Goal: Download file/media

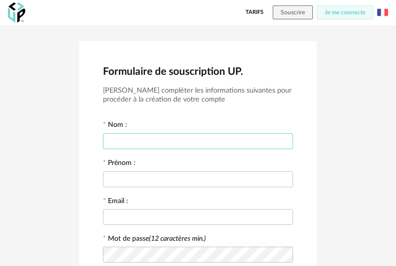
click at [172, 138] on input "text" at bounding box center [198, 141] width 190 height 16
type input "******"
click at [170, 182] on input "text" at bounding box center [198, 179] width 190 height 16
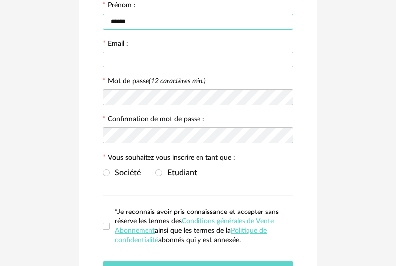
scroll to position [188, 0]
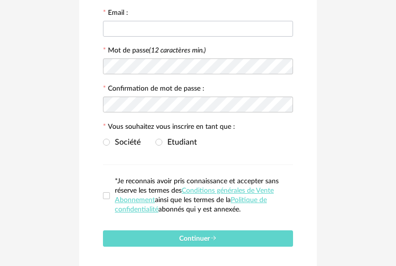
type input "******"
click at [165, 34] on input "text" at bounding box center [198, 29] width 190 height 16
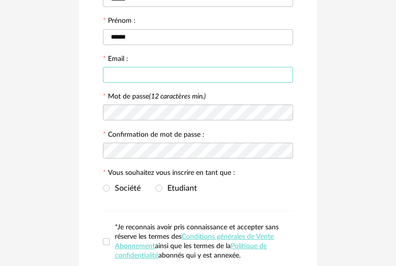
scroll to position [138, 0]
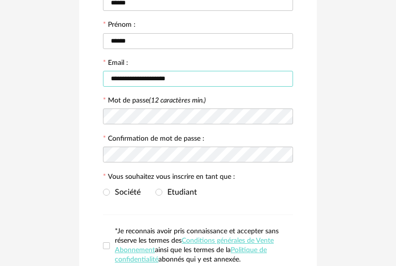
type input "**********"
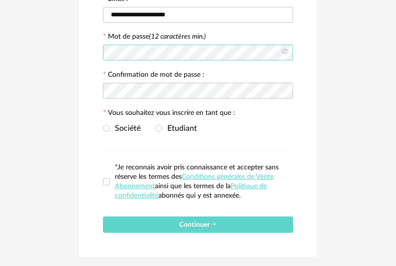
scroll to position [233, 0]
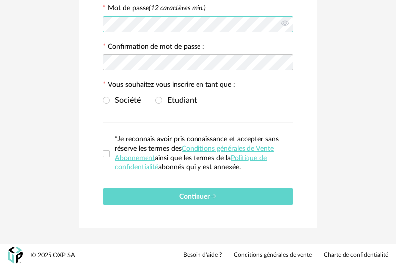
click at [66, 21] on div "**********" at bounding box center [198, 19] width 396 height 449
click at [160, 101] on span at bounding box center [159, 100] width 7 height 7
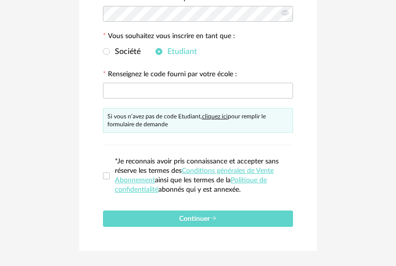
scroll to position [285, 0]
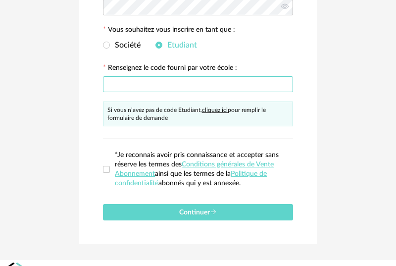
click at [158, 89] on input "text" at bounding box center [198, 84] width 190 height 16
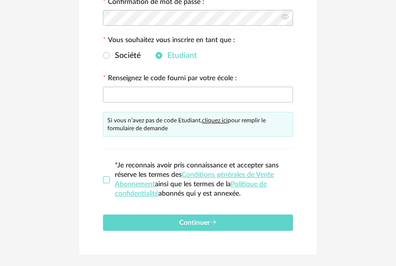
click at [107, 181] on span at bounding box center [106, 179] width 7 height 7
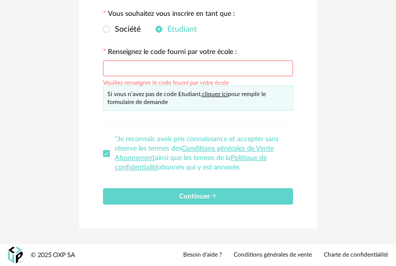
scroll to position [0, 0]
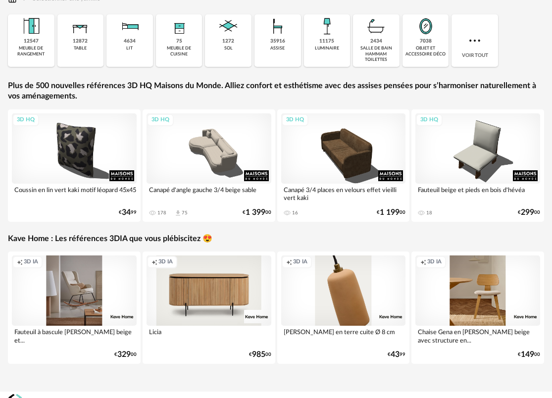
scroll to position [136, 0]
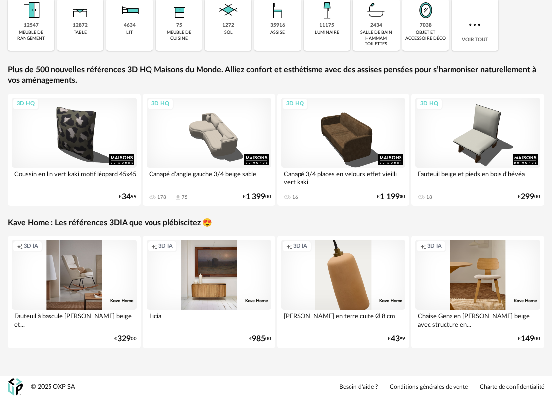
click at [221, 272] on div "Creation icon 3D IA" at bounding box center [209, 275] width 125 height 70
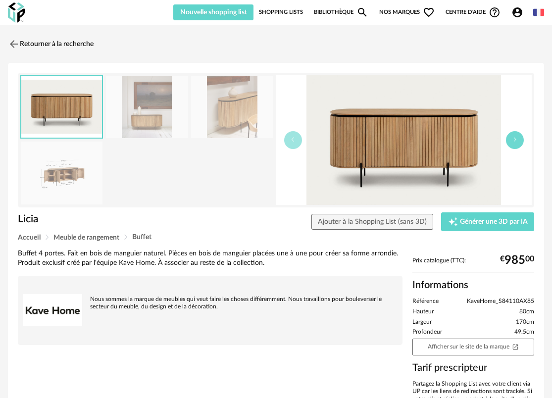
click at [396, 144] on button "button" at bounding box center [515, 140] width 18 height 18
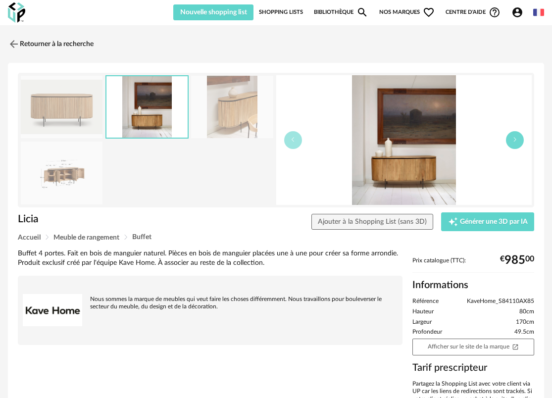
click at [396, 145] on button "button" at bounding box center [515, 140] width 18 height 18
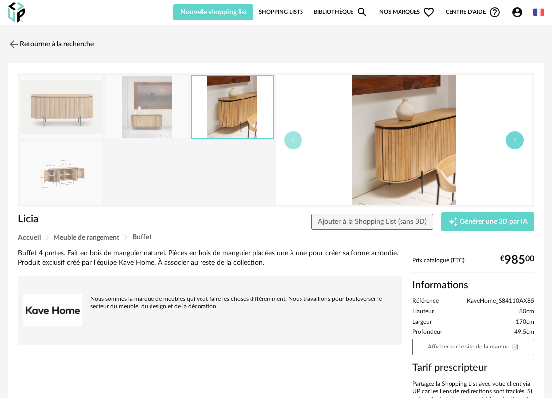
click at [396, 145] on button "button" at bounding box center [515, 140] width 18 height 18
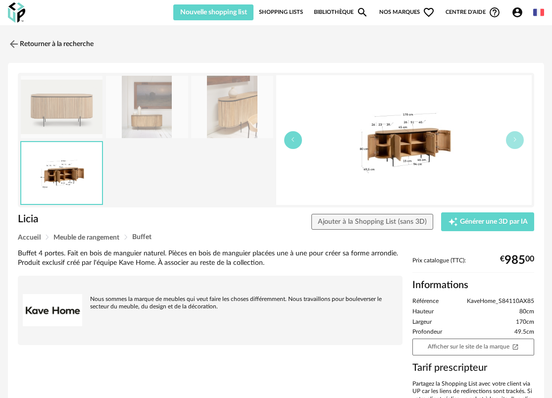
click at [297, 142] on button "button" at bounding box center [293, 140] width 18 height 18
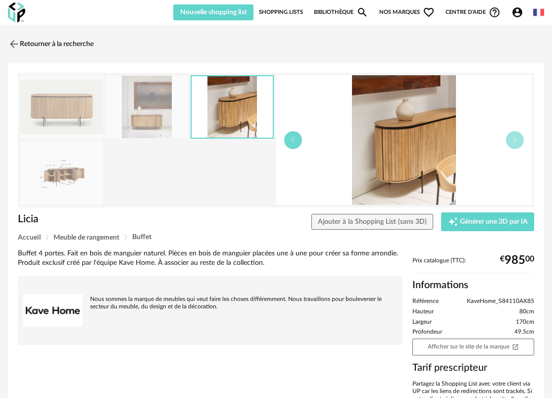
click at [297, 142] on button "button" at bounding box center [293, 140] width 18 height 18
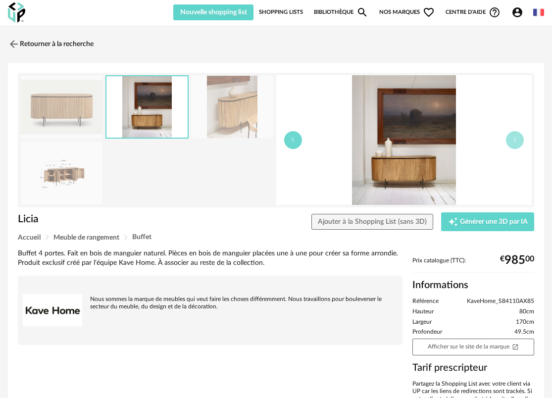
click at [297, 142] on button "button" at bounding box center [293, 140] width 18 height 18
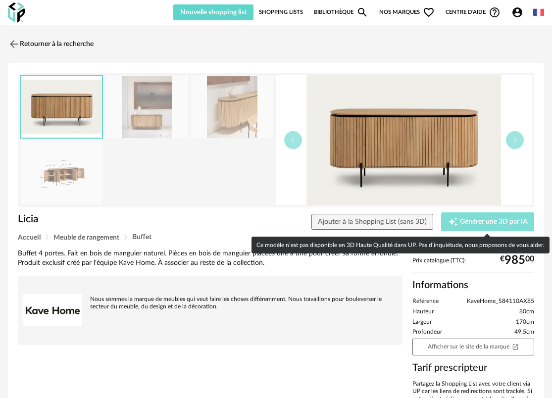
click at [396, 226] on div "Creation icon Générer une 3D par IA" at bounding box center [488, 222] width 80 height 10
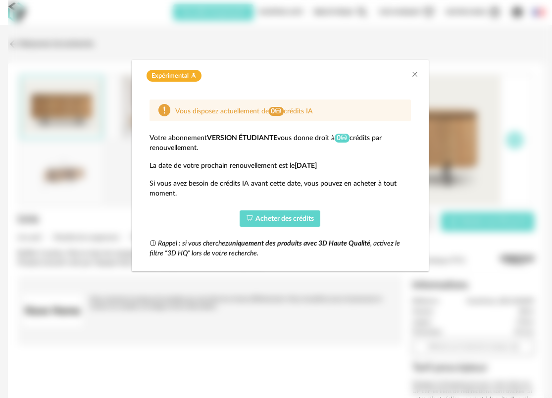
drag, startPoint x: 294, startPoint y: 166, endPoint x: 337, endPoint y: 168, distance: 42.6
click at [337, 168] on div "La date de votre prochain renouvellement est le 03/10/2026" at bounding box center [281, 166] width 262 height 10
click at [333, 182] on div "Si vous avez besoin de crédits IA avant cette date, vous pouvez en acheter à to…" at bounding box center [281, 189] width 262 height 20
click at [237, 248] on div "Rappel : si vous cherchez uniquement des produits avec 3D Haute Qualité , activ…" at bounding box center [281, 249] width 262 height 20
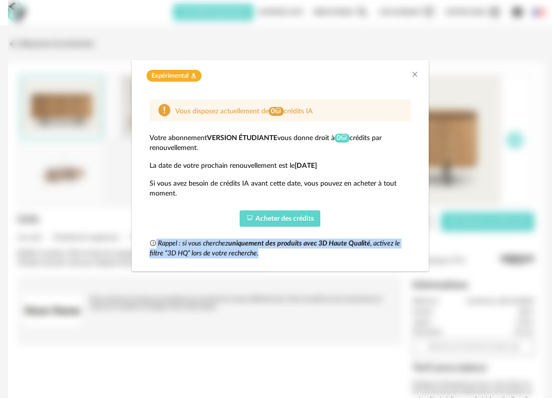
drag, startPoint x: 260, startPoint y: 259, endPoint x: 203, endPoint y: 238, distance: 60.5
click at [203, 238] on div "Vous disposez actuellement de 0 crédits IA Votre abonnement Version étudiante v…" at bounding box center [280, 179] width 277 height 175
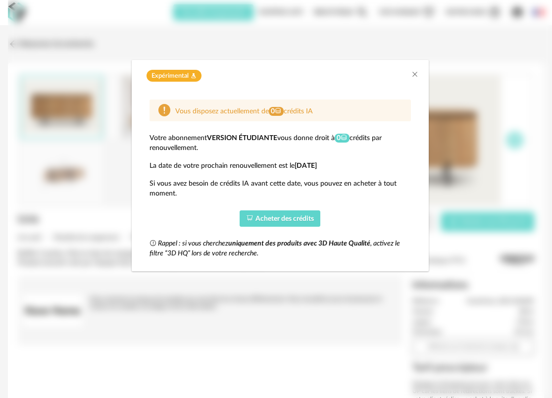
click at [295, 173] on div "Vous disposez actuellement de 0 crédits IA Votre abonnement Version étudiante v…" at bounding box center [281, 179] width 262 height 159
click at [396, 73] on icon "Close" at bounding box center [415, 74] width 8 height 8
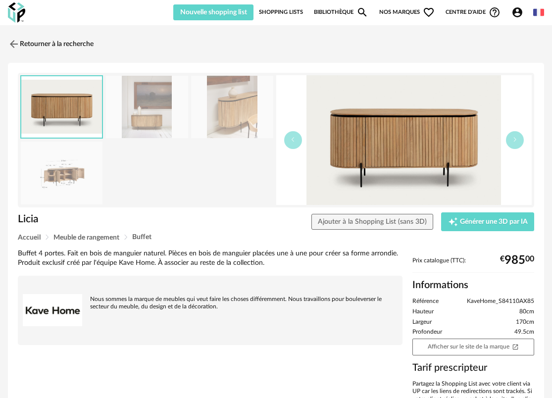
click at [345, 19] on link "Bibliothèque Magnify icon" at bounding box center [341, 12] width 54 height 16
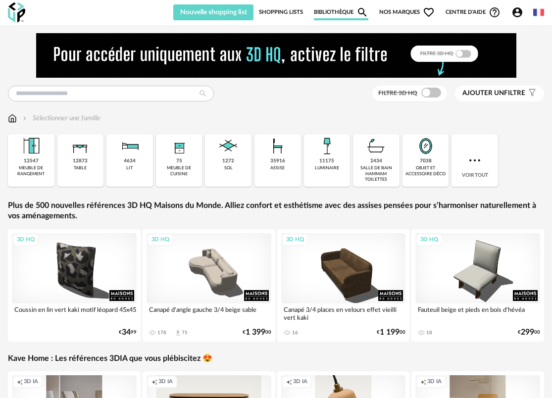
click at [396, 91] on span "Ajouter un" at bounding box center [484, 93] width 42 height 7
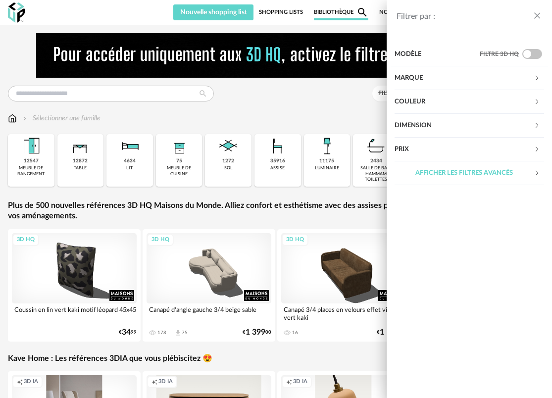
click at [396, 78] on icon at bounding box center [537, 78] width 6 height 6
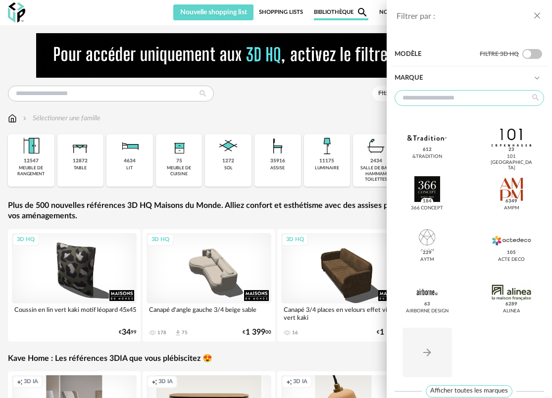
click at [396, 96] on input "text" at bounding box center [470, 98] width 150 height 16
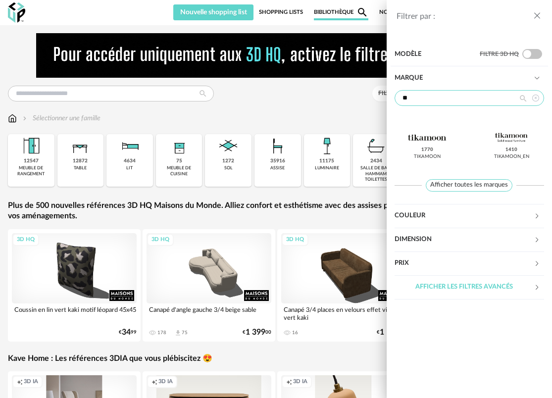
type input "*"
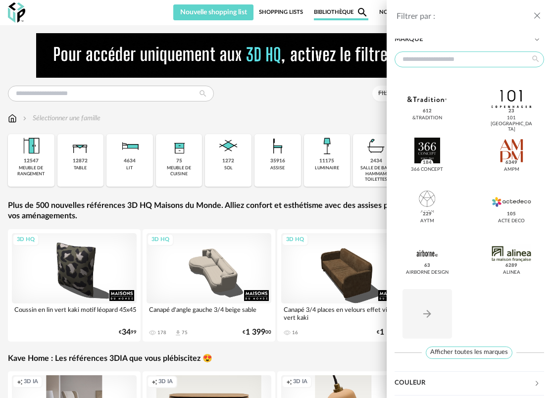
scroll to position [54, 0]
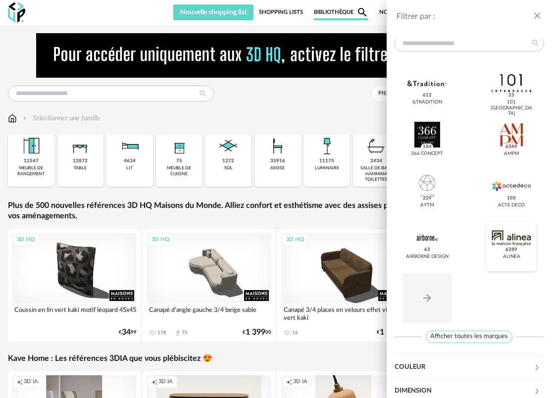
click at [396, 247] on div at bounding box center [511, 238] width 39 height 26
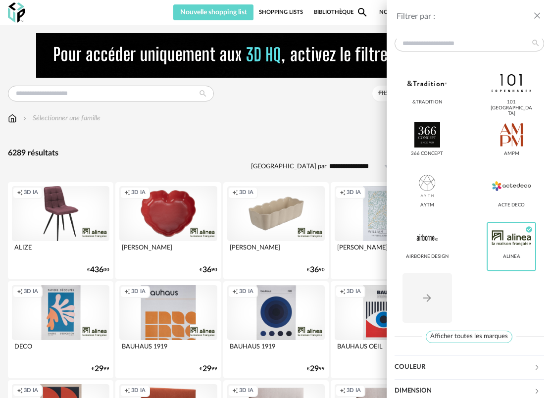
click at [218, 170] on div "Filtrer par : Modèle Filtre 3D HQ Marque &tradition 101 Copenhagen 366 Concept …" at bounding box center [276, 199] width 552 height 398
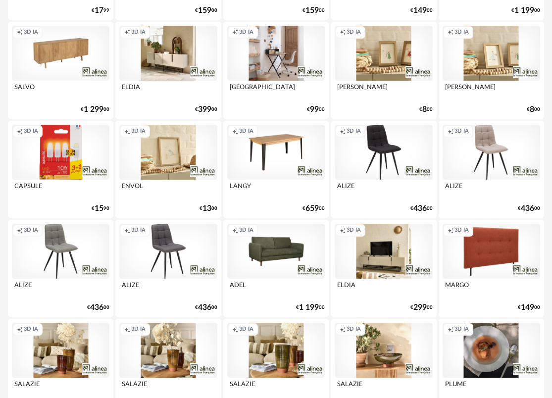
scroll to position [459, 0]
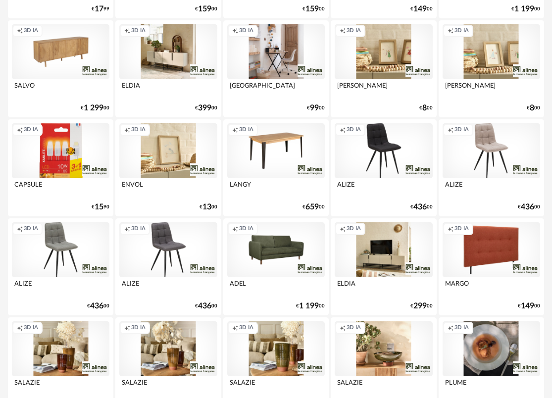
click at [284, 257] on div "Creation icon 3D IA" at bounding box center [276, 249] width 98 height 55
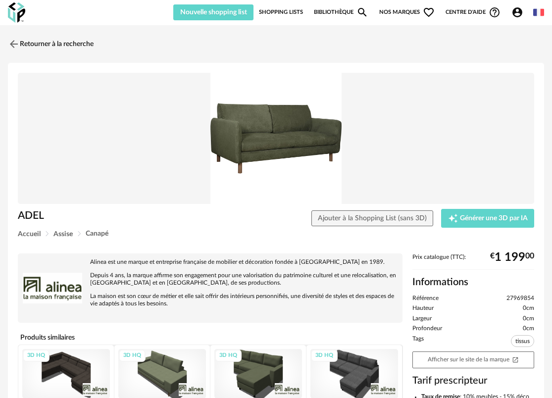
click at [272, 154] on img at bounding box center [276, 138] width 517 height 131
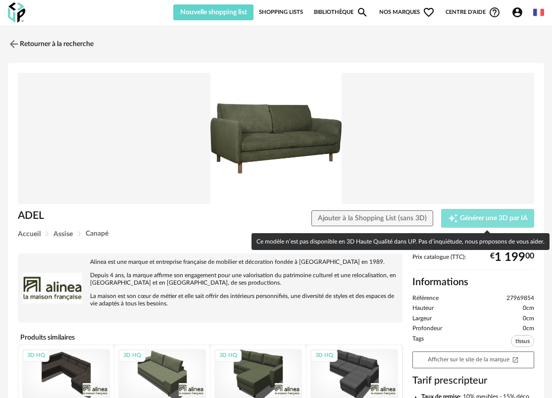
click at [396, 222] on div "Creation icon Générer une 3D par IA" at bounding box center [488, 218] width 80 height 10
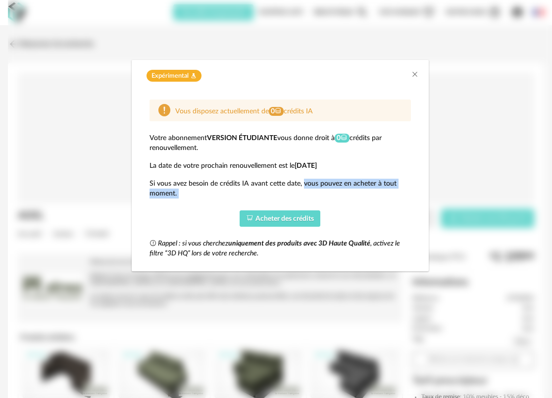
drag, startPoint x: 303, startPoint y: 184, endPoint x: 328, endPoint y: 199, distance: 29.5
click at [328, 199] on div "Vous disposez actuellement de 0 crédits IA Votre abonnement Version étudiante v…" at bounding box center [281, 179] width 262 height 159
click at [291, 222] on span "Acheter des crédits" at bounding box center [285, 218] width 58 height 7
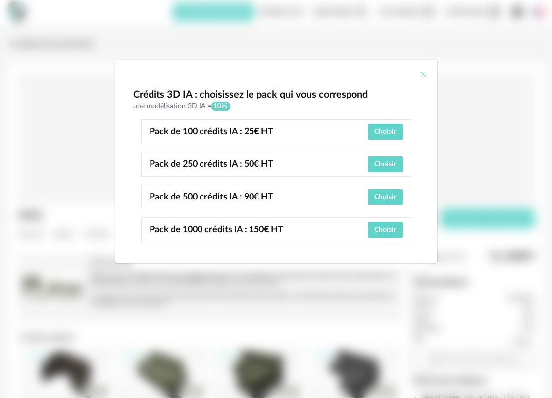
click at [396, 74] on icon "Close" at bounding box center [423, 74] width 8 height 8
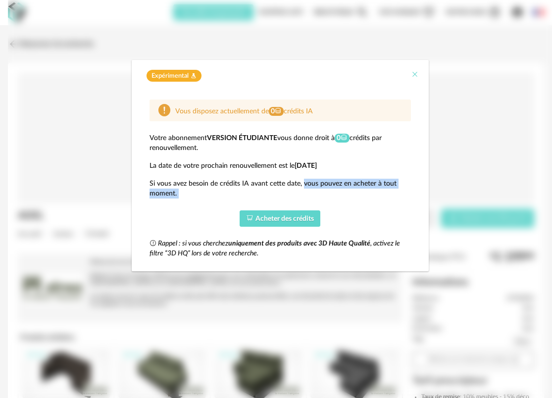
click at [396, 73] on icon "Close" at bounding box center [415, 74] width 8 height 8
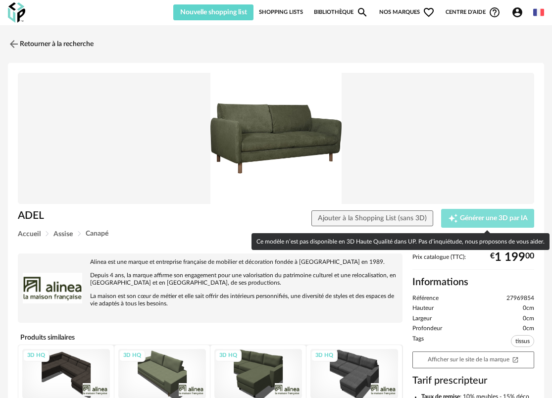
click at [396, 221] on span "Générer une 3D par IA" at bounding box center [494, 218] width 68 height 7
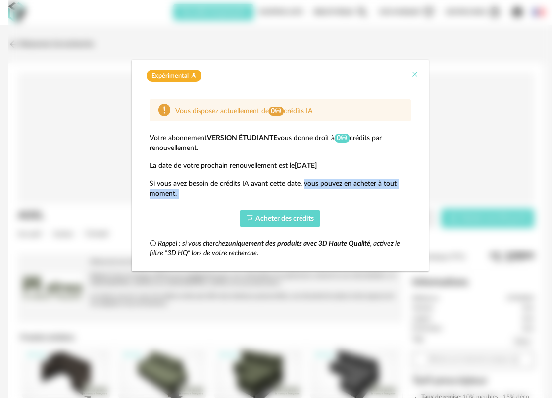
click at [396, 72] on icon "Close" at bounding box center [415, 74] width 8 height 8
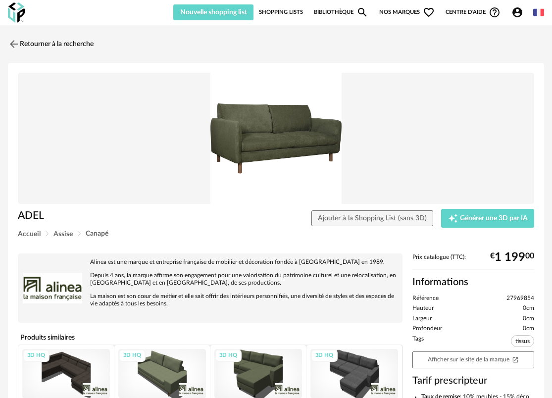
click at [323, 15] on link "Bibliothèque Magnify icon" at bounding box center [341, 12] width 54 height 16
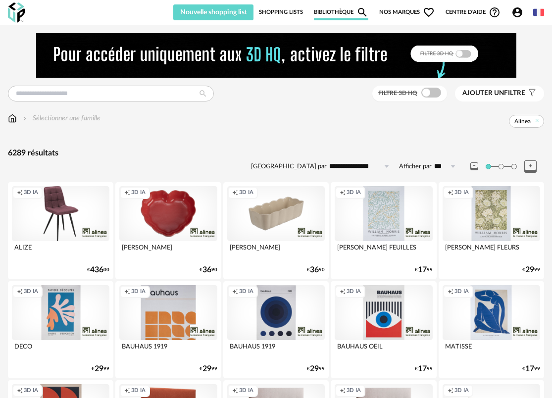
click at [396, 10] on span "Nos marques Heart Outline icon" at bounding box center [406, 12] width 55 height 16
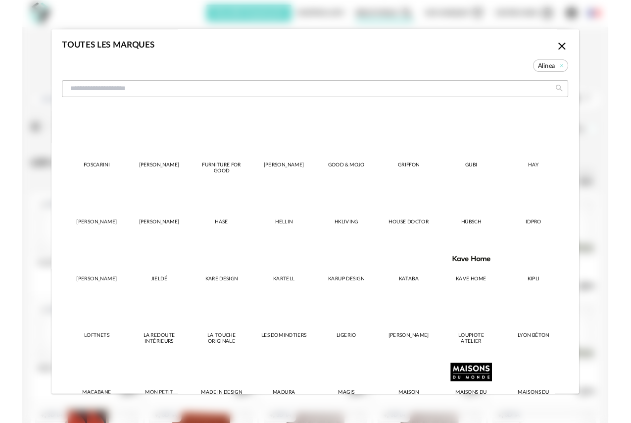
scroll to position [370, 0]
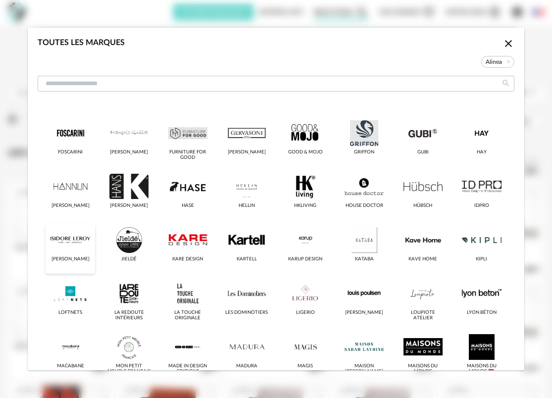
click at [69, 244] on div "dialog" at bounding box center [70, 240] width 39 height 26
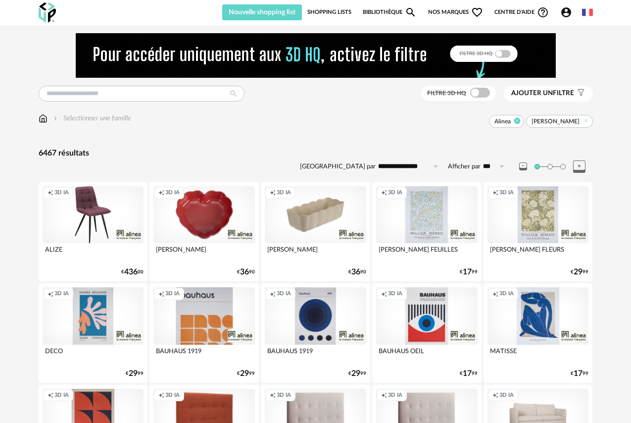
click at [396, 122] on icon at bounding box center [517, 121] width 6 height 6
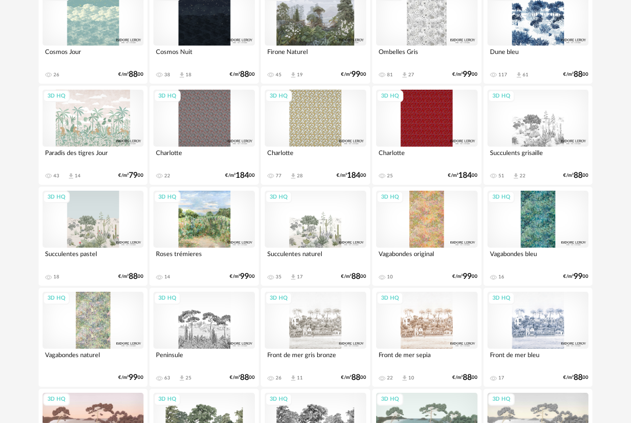
scroll to position [297, 0]
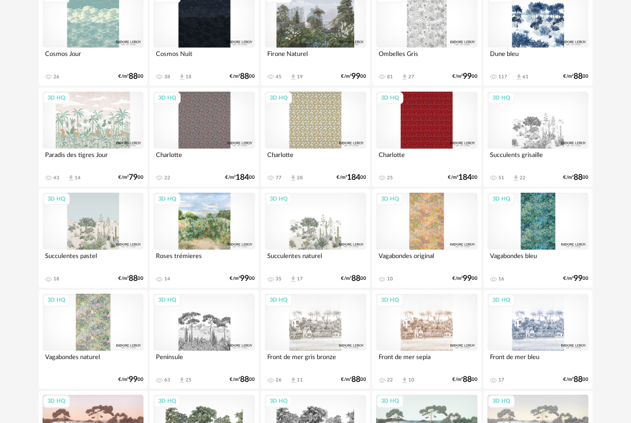
click at [210, 283] on div "3D HQ" at bounding box center [205, 322] width 102 height 57
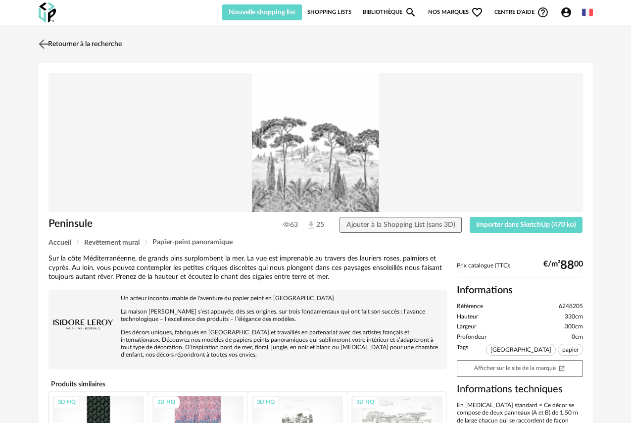
click at [48, 43] on img at bounding box center [43, 44] width 14 height 14
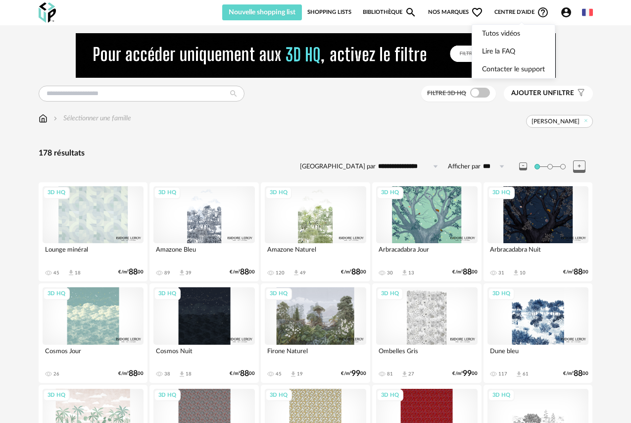
click at [396, 11] on span "Centre d'aide Help Circle Outline icon" at bounding box center [522, 12] width 55 height 12
click at [396, 12] on span "Centre d'aide Help Circle Outline icon" at bounding box center [522, 12] width 55 height 12
click at [396, 53] on div at bounding box center [316, 55] width 555 height 45
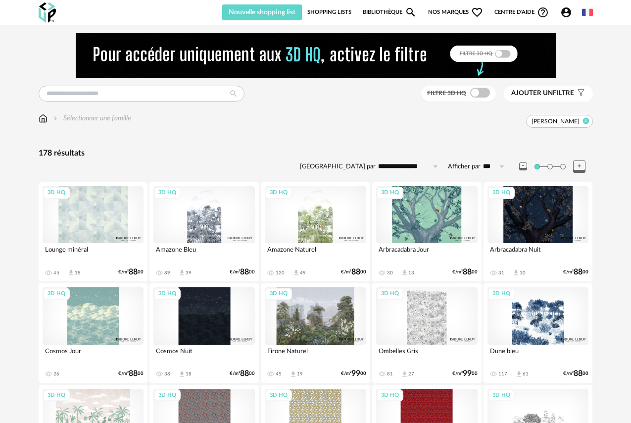
click at [396, 120] on icon at bounding box center [586, 121] width 6 height 6
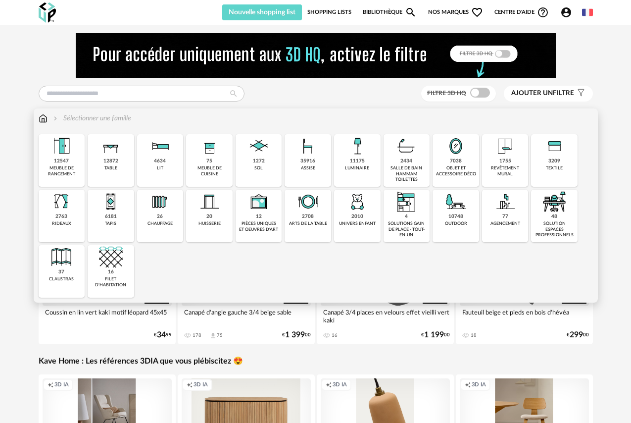
click at [71, 167] on div "meuble de rangement" at bounding box center [62, 170] width 41 height 11
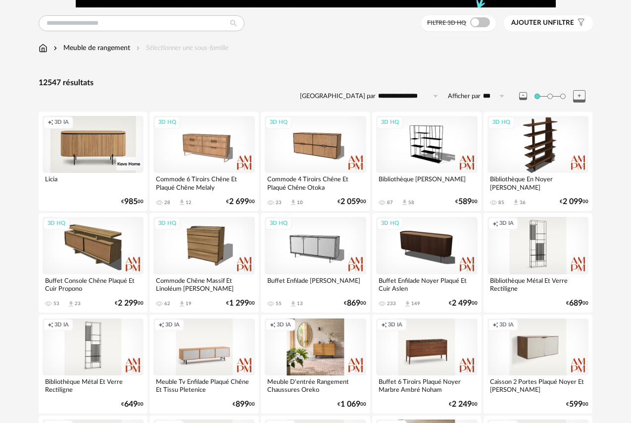
scroll to position [71, 0]
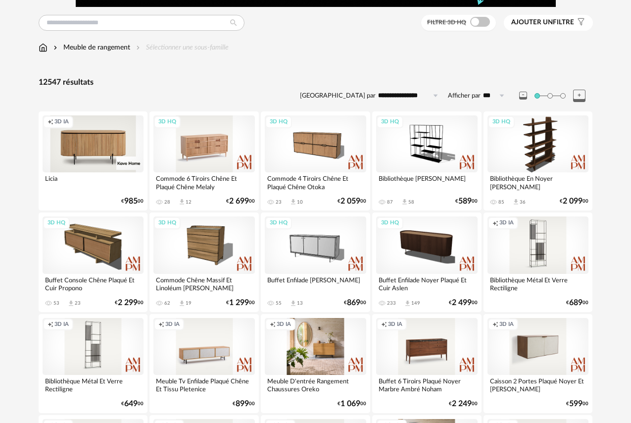
click at [191, 142] on div "3D HQ" at bounding box center [205, 143] width 102 height 57
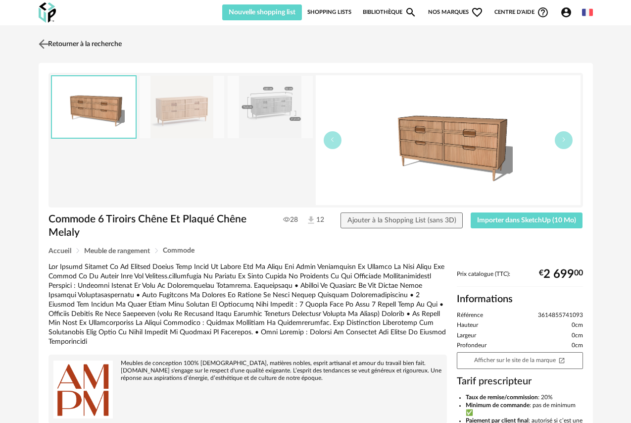
click at [44, 42] on img at bounding box center [43, 44] width 14 height 14
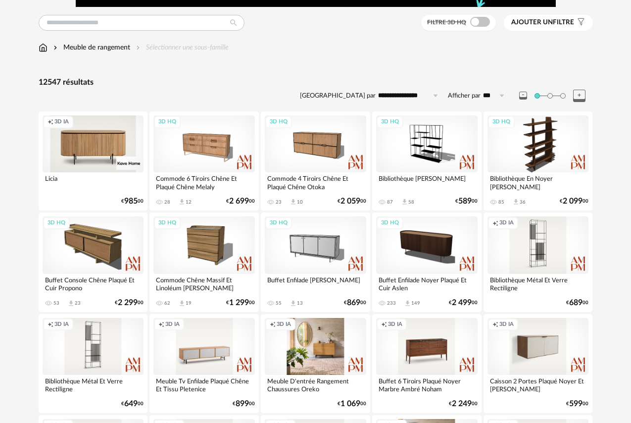
click at [396, 24] on span "Ajouter un filtre" at bounding box center [543, 22] width 63 height 8
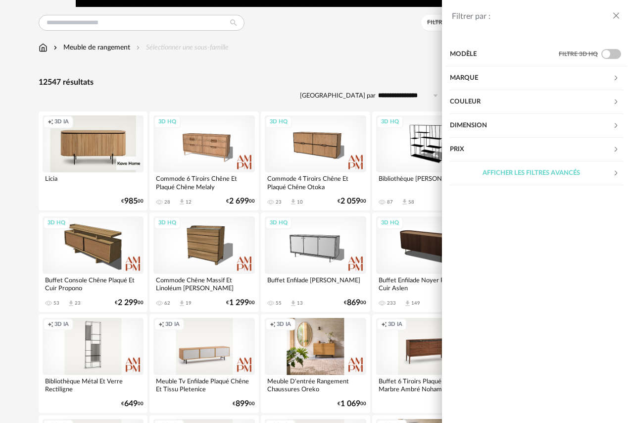
click at [396, 174] on div "Afficher les filtres avancés" at bounding box center [531, 173] width 163 height 24
click at [396, 283] on div "Label" at bounding box center [531, 316] width 163 height 24
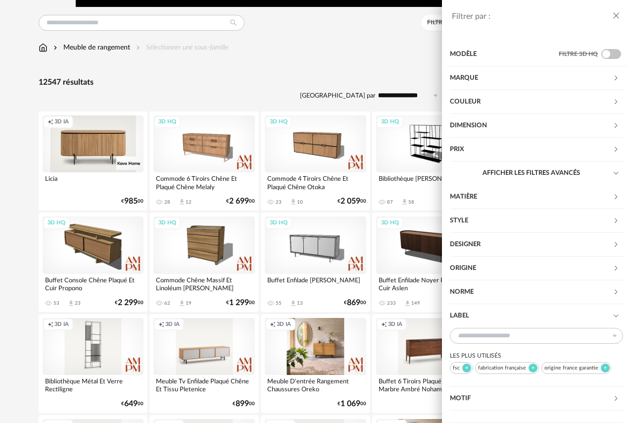
click at [396, 283] on div "Norme" at bounding box center [531, 292] width 163 height 24
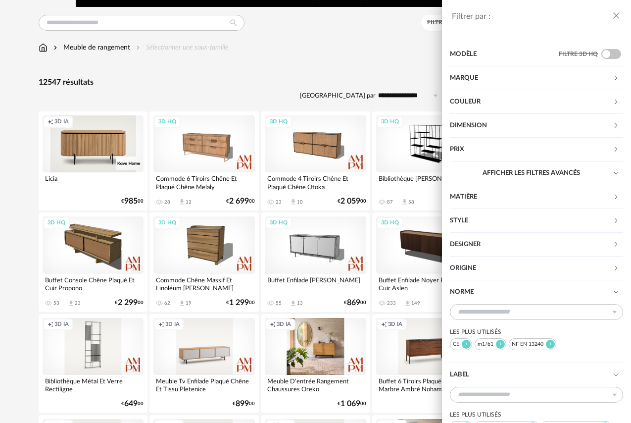
click at [396, 274] on div "Origine" at bounding box center [531, 269] width 163 height 24
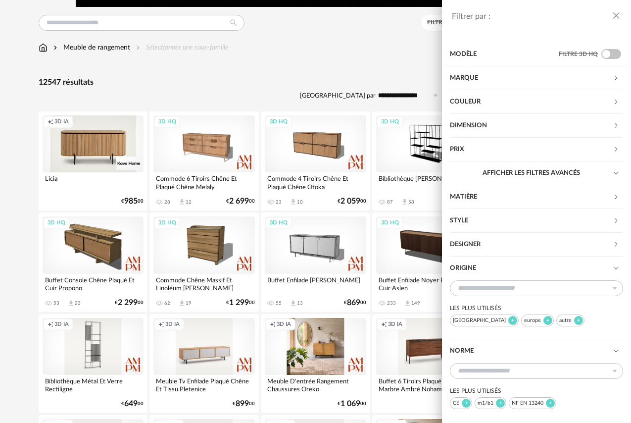
click at [396, 250] on div "Designer" at bounding box center [531, 245] width 163 height 24
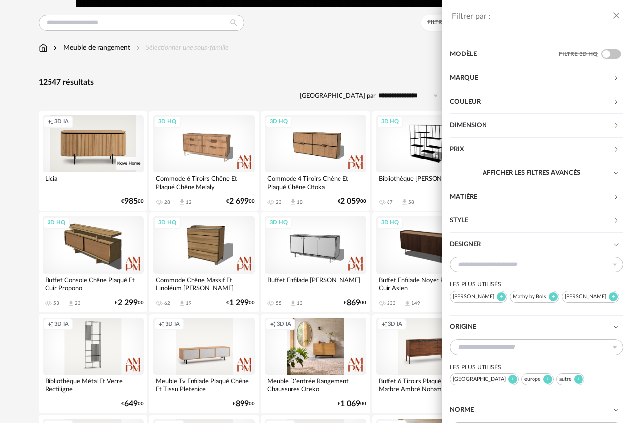
click at [396, 222] on div "Style" at bounding box center [531, 221] width 163 height 24
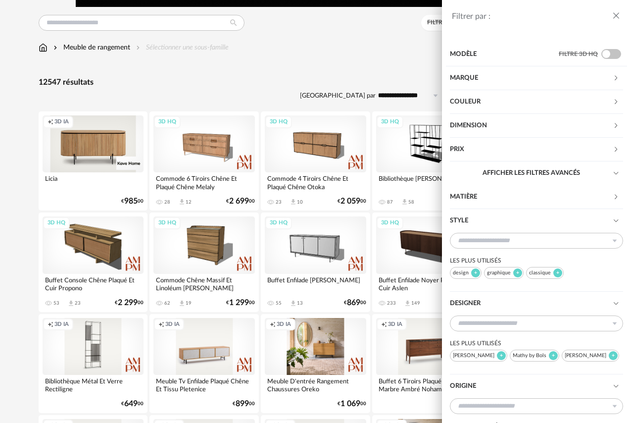
click at [396, 193] on div "Matière" at bounding box center [531, 197] width 163 height 24
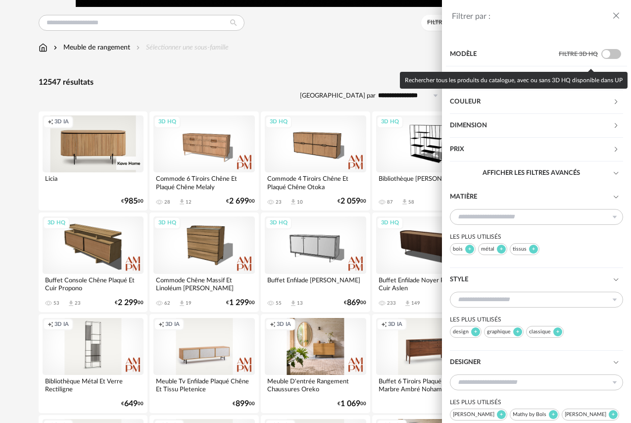
click at [396, 53] on span at bounding box center [612, 54] width 20 height 10
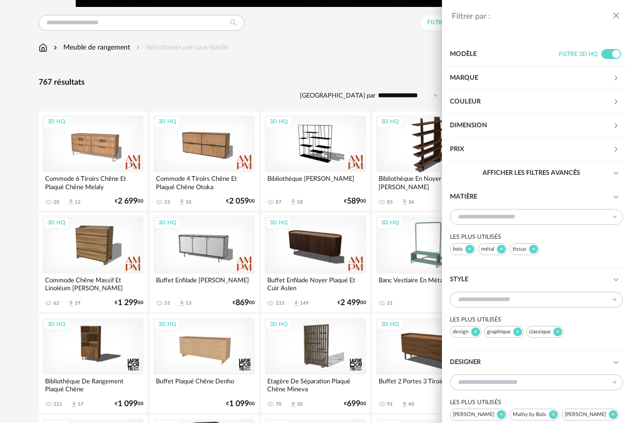
click at [396, 17] on icon "close drawer" at bounding box center [617, 16] width 10 height 10
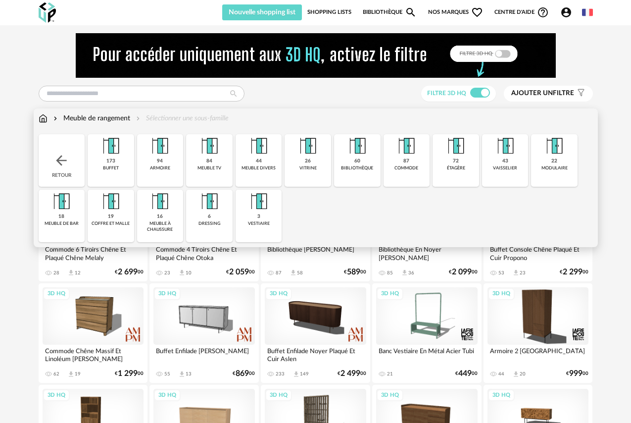
click at [41, 119] on img at bounding box center [43, 118] width 9 height 10
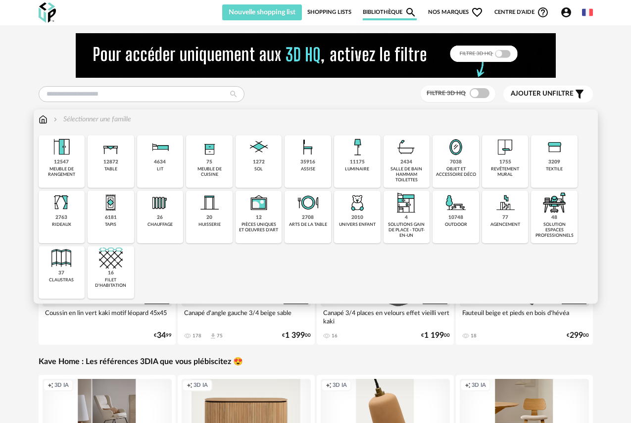
click at [164, 151] on img at bounding box center [160, 147] width 24 height 24
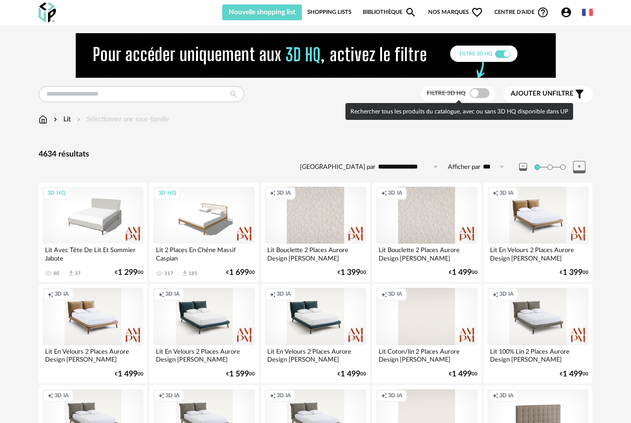
click at [483, 91] on span at bounding box center [480, 93] width 20 height 10
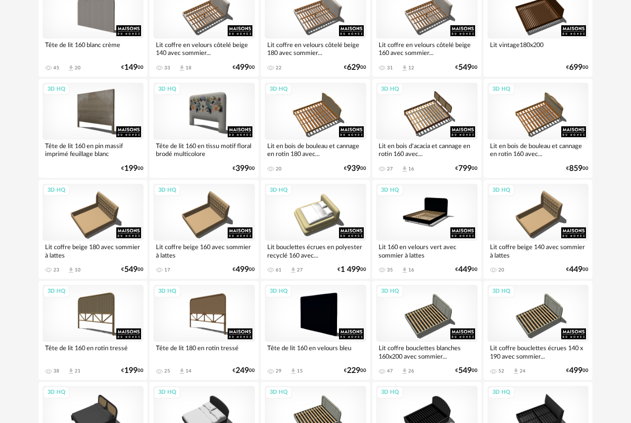
scroll to position [813, 0]
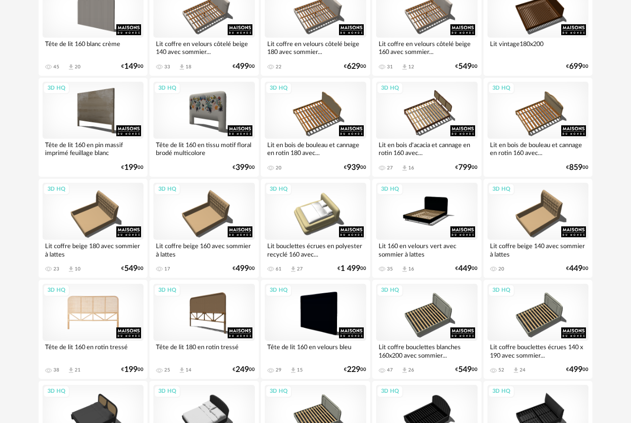
click at [87, 321] on div "3D HQ" at bounding box center [94, 312] width 102 height 57
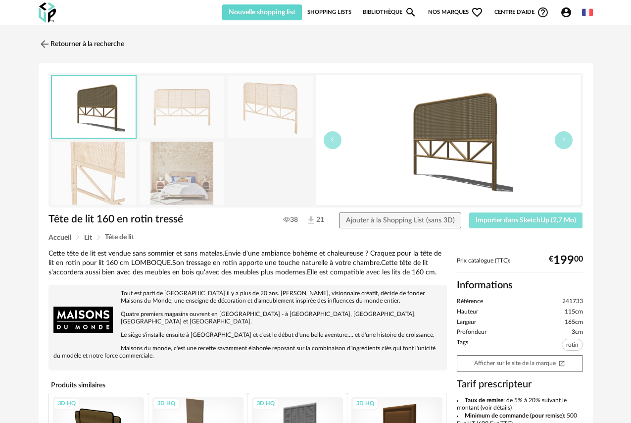
click at [536, 218] on span "Importer dans SketchUp (2,7 Mo)" at bounding box center [526, 220] width 101 height 7
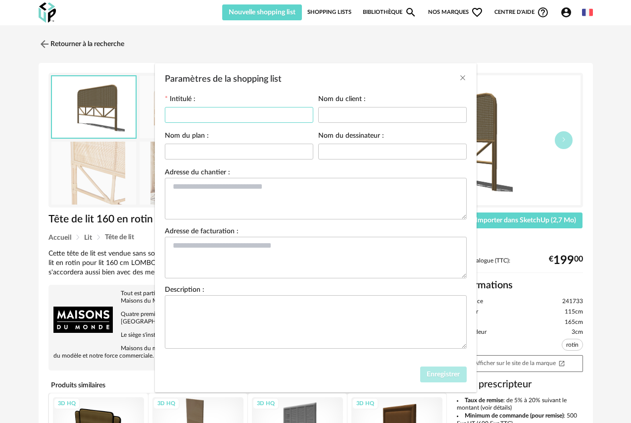
click at [280, 113] on input "Paramètres de la shopping list" at bounding box center [239, 115] width 149 height 16
type input "**********"
click at [444, 378] on span "Enregistrer" at bounding box center [443, 374] width 33 height 7
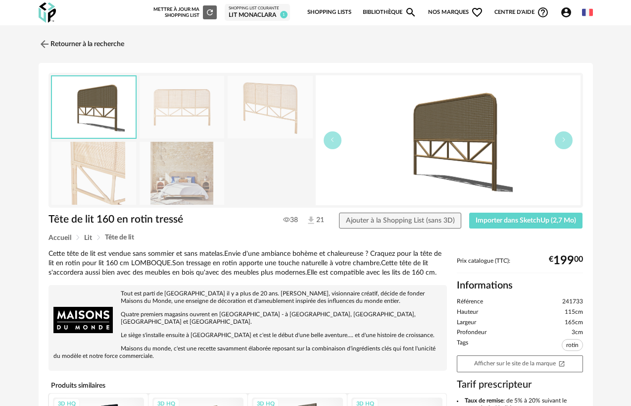
click at [184, 104] on img at bounding box center [182, 107] width 85 height 63
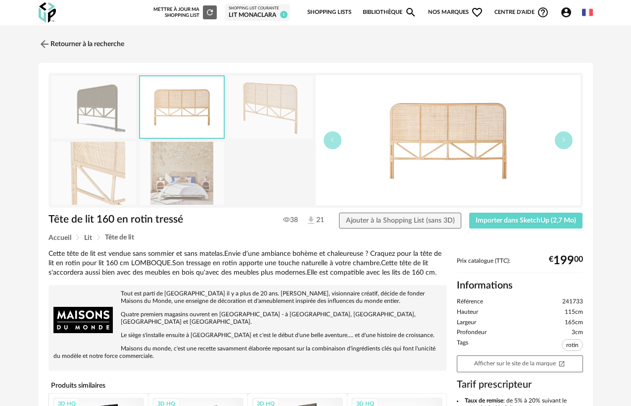
click at [254, 107] on img at bounding box center [270, 107] width 85 height 63
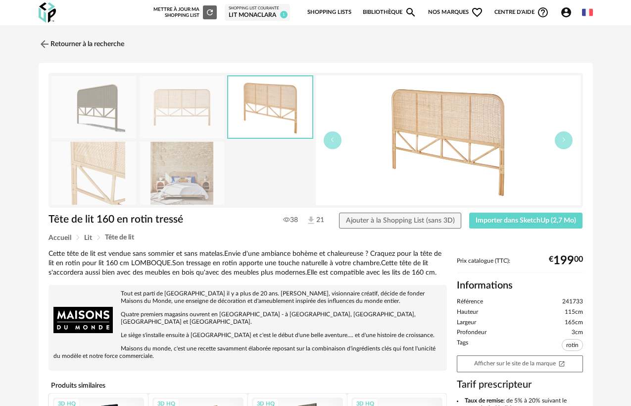
click at [122, 166] on img at bounding box center [94, 173] width 85 height 63
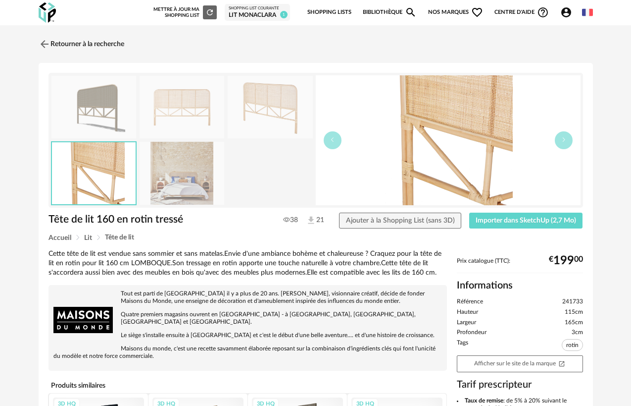
click at [178, 168] on img at bounding box center [182, 173] width 85 height 63
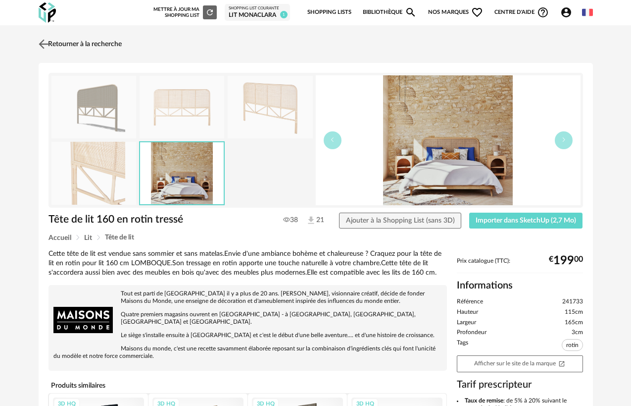
click at [44, 42] on img at bounding box center [43, 44] width 14 height 14
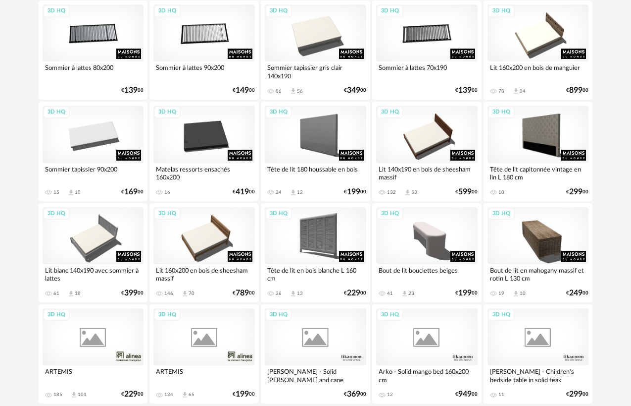
scroll to position [1862, 0]
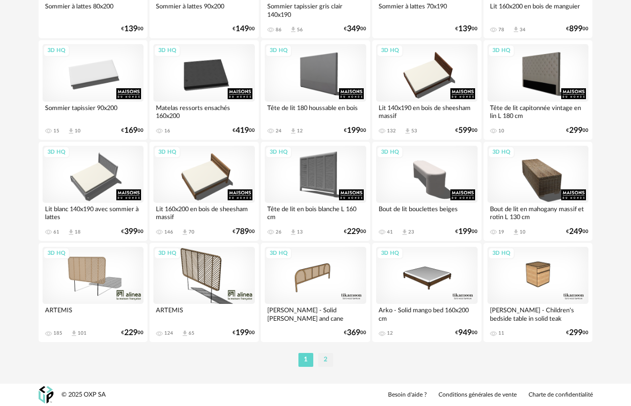
click at [328, 360] on li "2" at bounding box center [325, 360] width 15 height 14
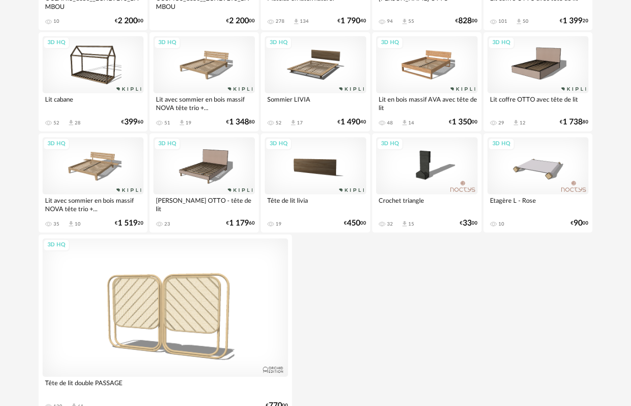
scroll to position [1668, 0]
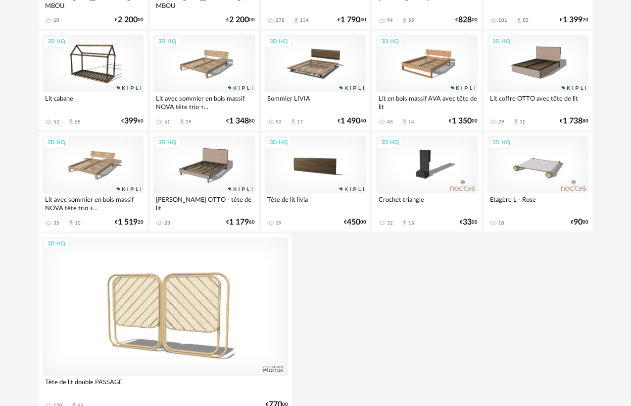
click at [551, 83] on div "3D HQ" at bounding box center [539, 63] width 102 height 57
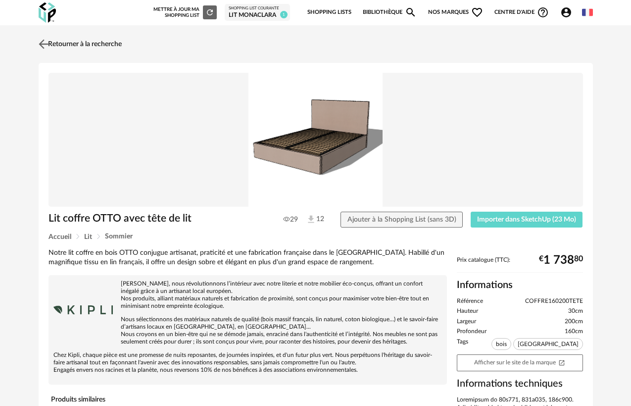
click at [48, 44] on img at bounding box center [43, 44] width 14 height 14
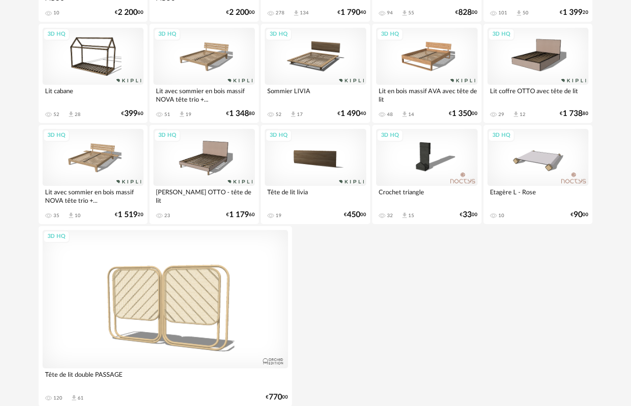
scroll to position [1741, 0]
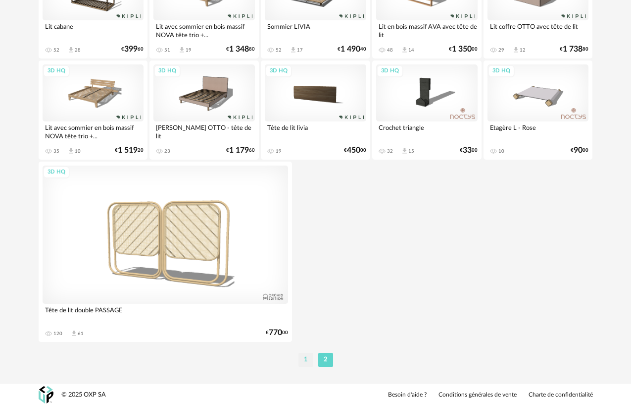
click at [307, 361] on li "1" at bounding box center [306, 360] width 15 height 14
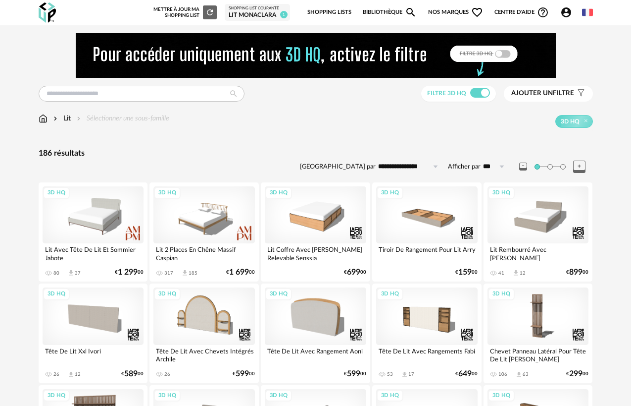
click at [535, 93] on span "Ajouter un" at bounding box center [533, 93] width 42 height 7
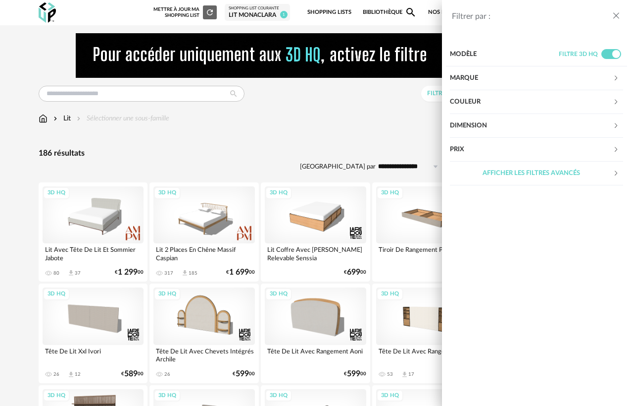
click at [496, 74] on div "Marque" at bounding box center [531, 78] width 163 height 24
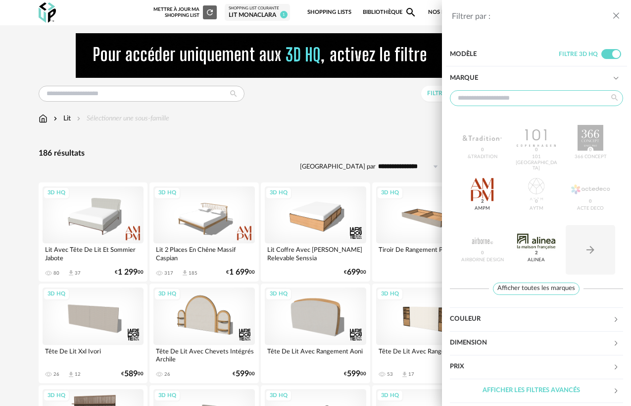
click at [504, 99] on input "text" at bounding box center [537, 98] width 174 height 16
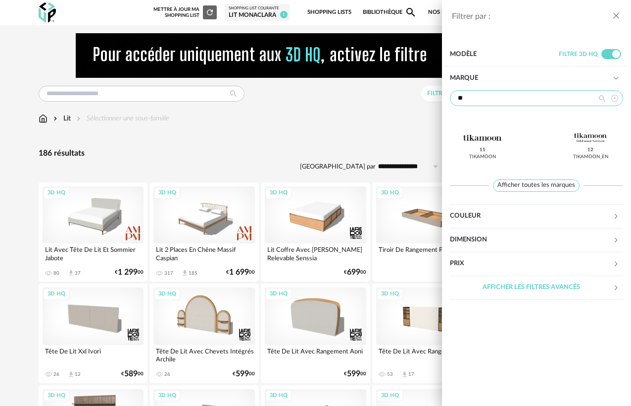
type input "*"
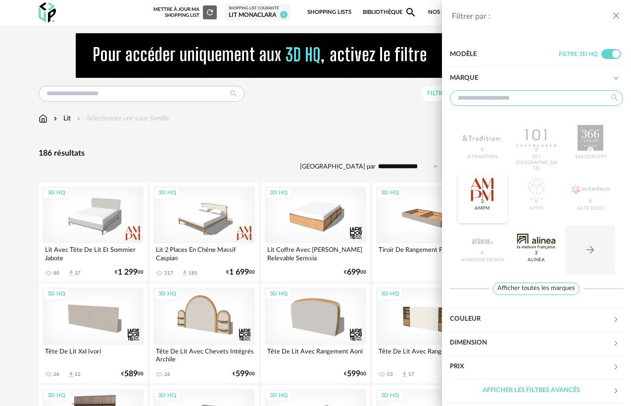
scroll to position [0, 0]
click at [609, 255] on button "Arrow Right icon" at bounding box center [591, 249] width 50 height 50
click at [493, 158] on button "Arrow Left icon" at bounding box center [483, 146] width 50 height 50
click at [509, 288] on span "Afficher toutes les marques" at bounding box center [536, 288] width 87 height 12
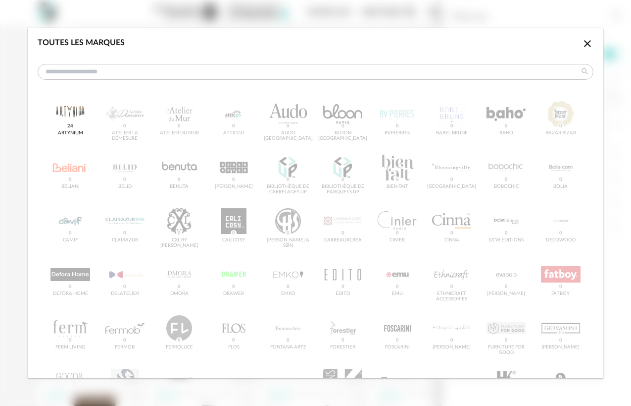
scroll to position [0, 0]
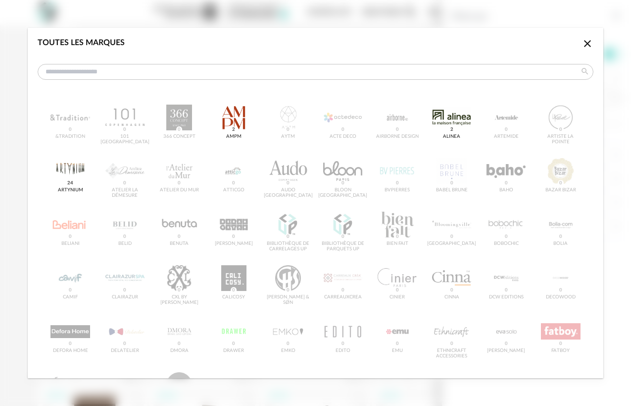
click at [588, 46] on icon "Close icon" at bounding box center [588, 44] width 12 height 12
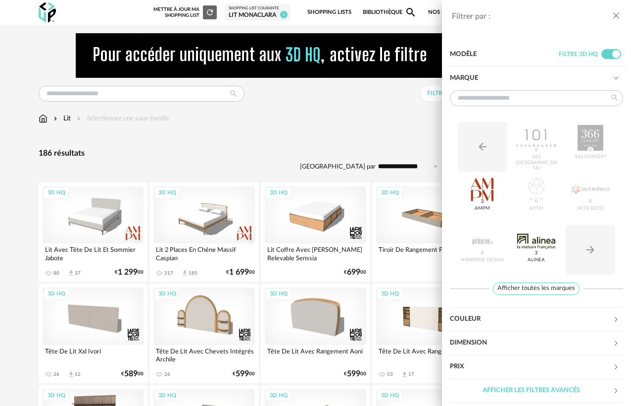
click at [238, 149] on div "Filtrer par : Modèle Filtre 3D HQ Marque Arrow Left icon 101 Copenhagen 0 366 C…" at bounding box center [315, 203] width 631 height 406
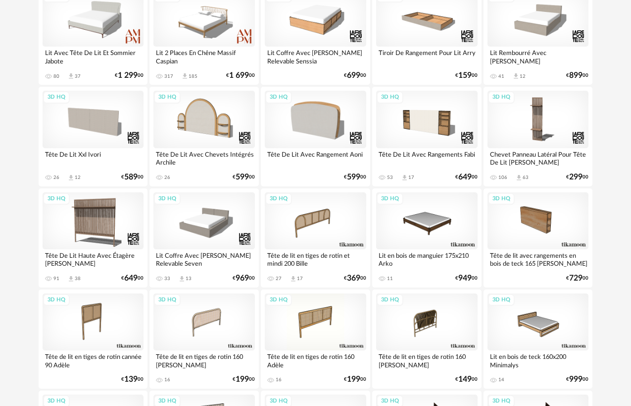
scroll to position [201, 0]
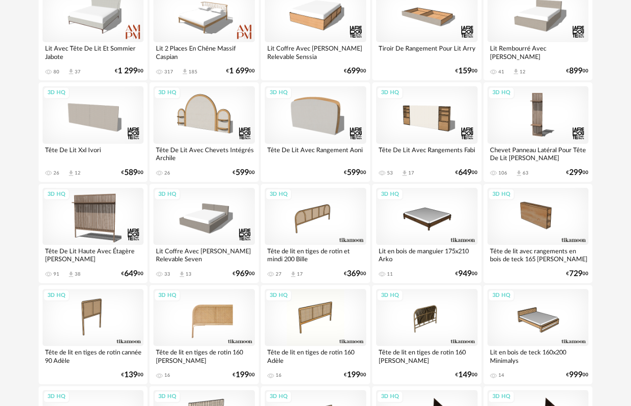
click at [206, 311] on div "3D HQ" at bounding box center [205, 317] width 102 height 57
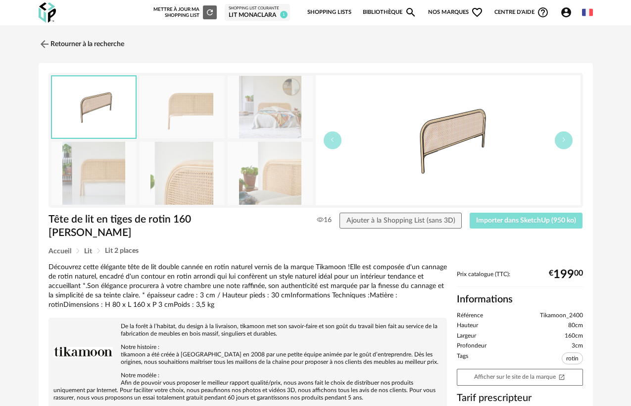
click at [519, 213] on button "Importer dans SketchUp (950 ko)" at bounding box center [526, 220] width 113 height 16
